Goal: Task Accomplishment & Management: Manage account settings

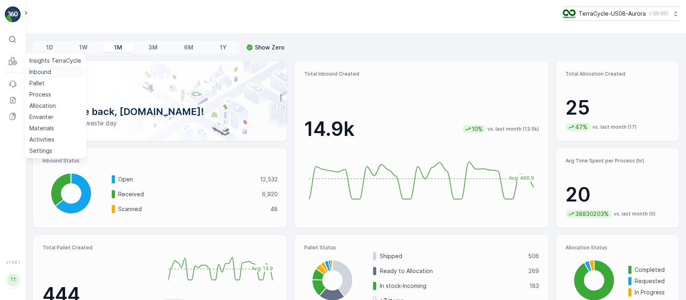
click at [40, 69] on p "Inbound" at bounding box center [40, 72] width 22 height 8
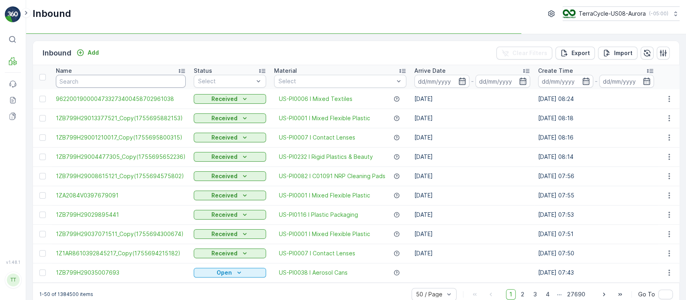
click at [126, 84] on input "text" at bounding box center [121, 81] width 130 height 13
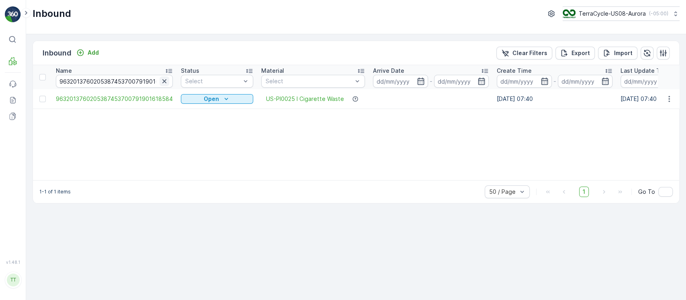
click at [163, 79] on icon "button" at bounding box center [164, 81] width 8 height 8
paste input "9632013760205387453700791901616158"
type input "9632013760205387453700791901616158"
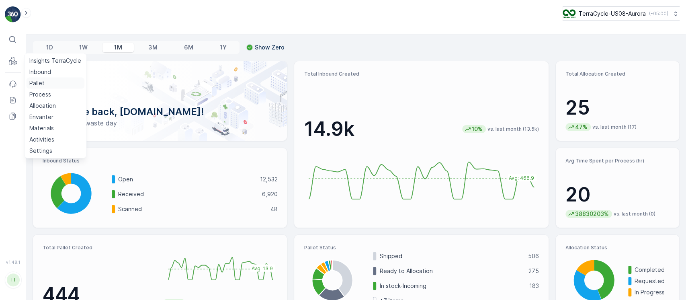
click at [39, 82] on p "Pallet" at bounding box center [36, 83] width 15 height 8
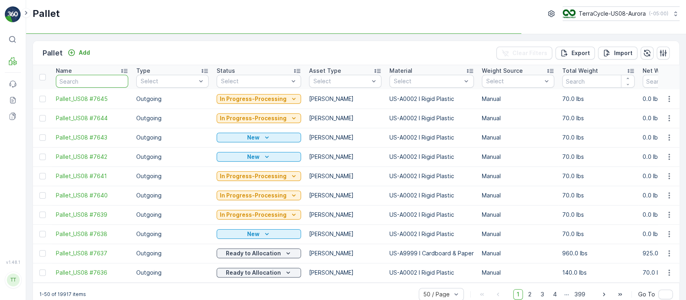
click at [67, 77] on input "text" at bounding box center [92, 81] width 72 height 13
paste input "Pallet_US08 #3868"
type input "Pallet_US08 #3868"
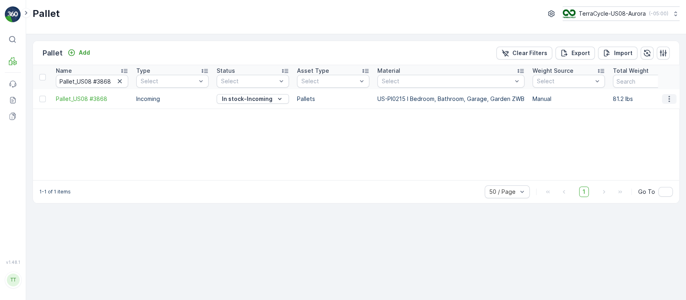
click at [668, 100] on icon "button" at bounding box center [669, 99] width 8 height 8
click at [650, 119] on span "Edit Pallet" at bounding box center [649, 122] width 27 height 8
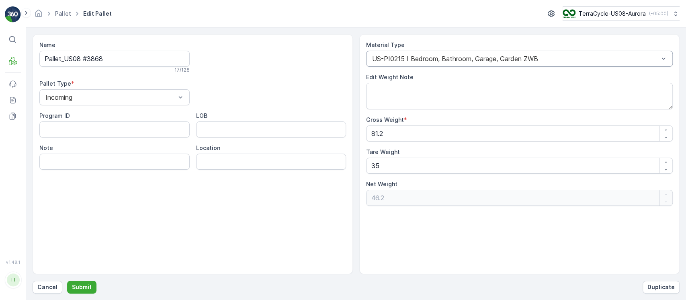
click at [447, 59] on div at bounding box center [515, 58] width 288 height 7
type input "0010"
click at [439, 57] on div at bounding box center [515, 58] width 288 height 7
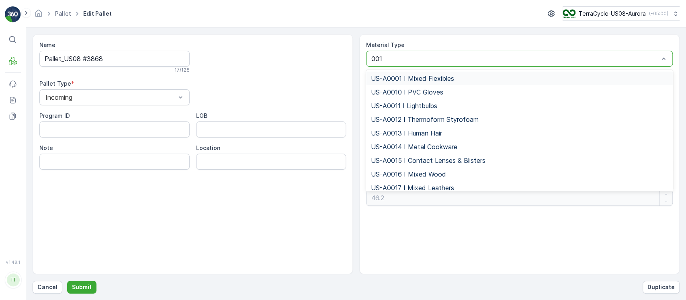
type input "0010"
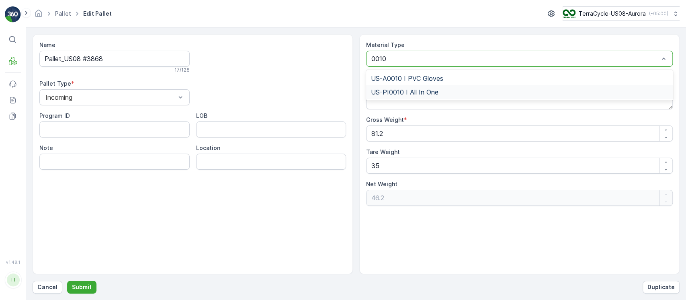
click at [423, 89] on span "US-PI0010 I All In One" at bounding box center [404, 91] width 67 height 7
click at [78, 288] on p "Submit" at bounding box center [82, 287] width 20 height 8
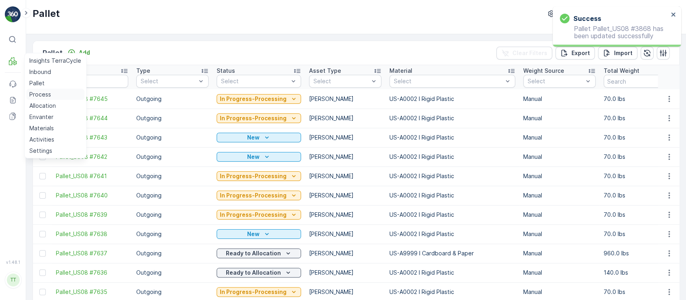
click at [36, 94] on p "Process" at bounding box center [40, 94] width 22 height 8
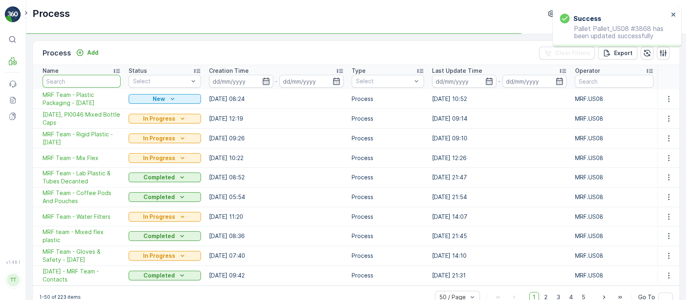
click at [105, 85] on input "text" at bounding box center [82, 81] width 78 height 13
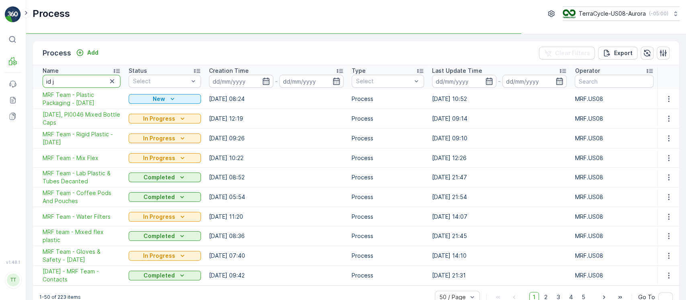
type input "id jb"
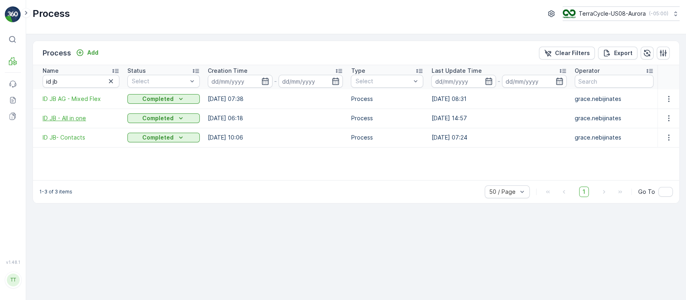
click at [80, 114] on span "ID JB - All in one" at bounding box center [81, 118] width 77 height 8
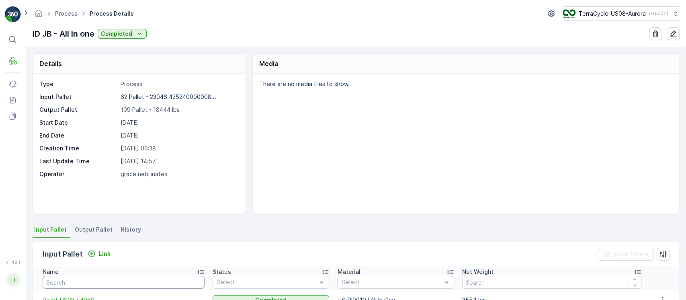
click at [104, 284] on input "text" at bounding box center [124, 282] width 162 height 13
paste input "3839"
type input "3839"
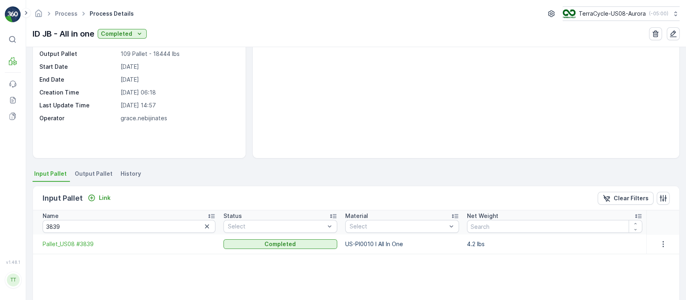
scroll to position [107, 0]
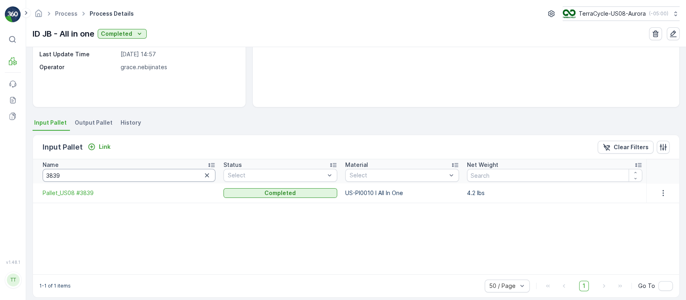
drag, startPoint x: 82, startPoint y: 177, endPoint x: 0, endPoint y: 169, distance: 81.9
click at [0, 169] on div "⌘B MRF Events Reports Documents v 1.48.1 TT TC.GLOBAL clemence.vasseur@terracyc…" at bounding box center [343, 150] width 686 height 300
paste input "40"
type input "3840"
drag, startPoint x: 122, startPoint y: 176, endPoint x: 0, endPoint y: 176, distance: 122.1
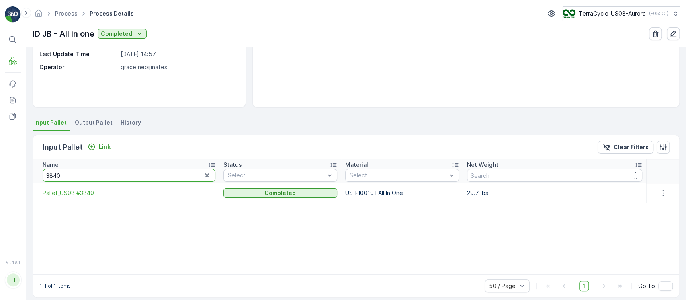
click at [0, 176] on div "⌘B MRF Events Reports Documents v 1.48.1 TT TC.GLOBAL clemence.vasseur@terracyc…" at bounding box center [343, 150] width 686 height 300
paste input "64"
type input "3864"
